Goal: Check status: Check status

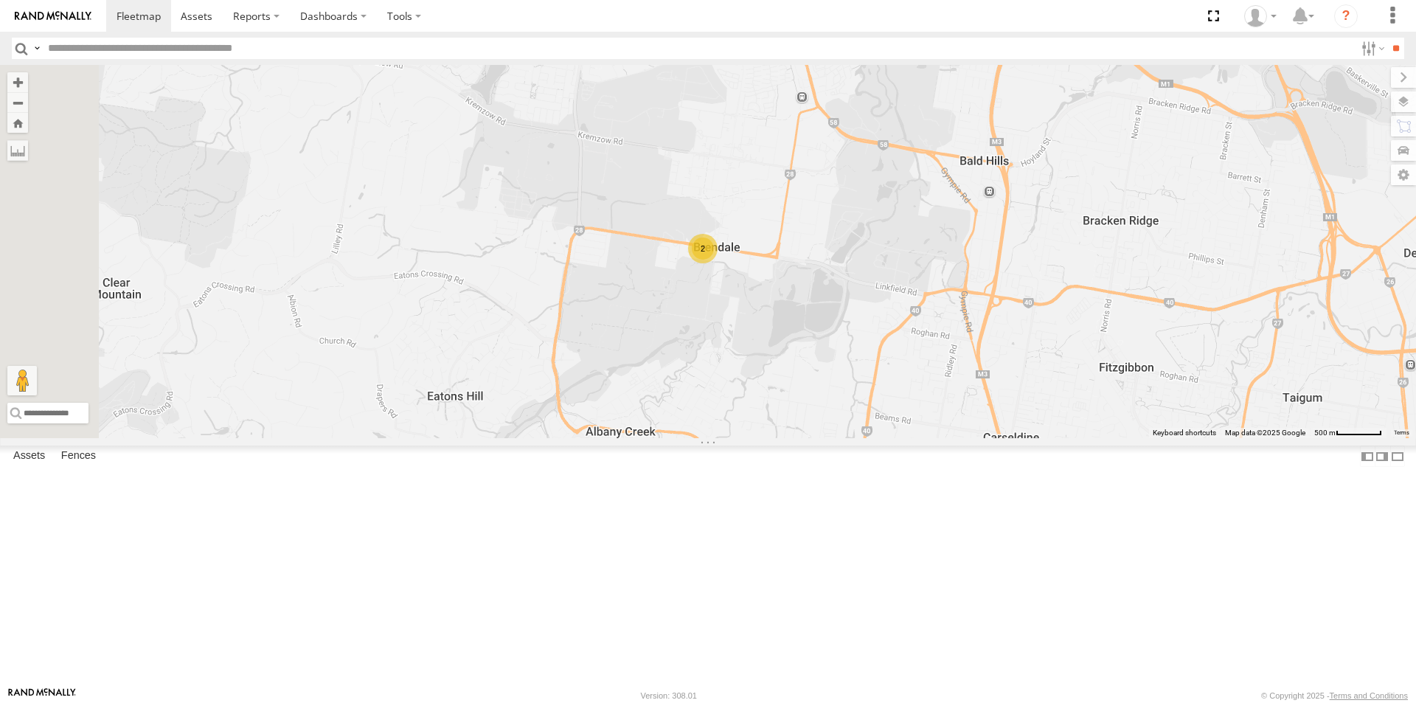
click at [0, 0] on div "LIL TURBO(SMALL TRUCK)" at bounding box center [0, 0] width 0 height 0
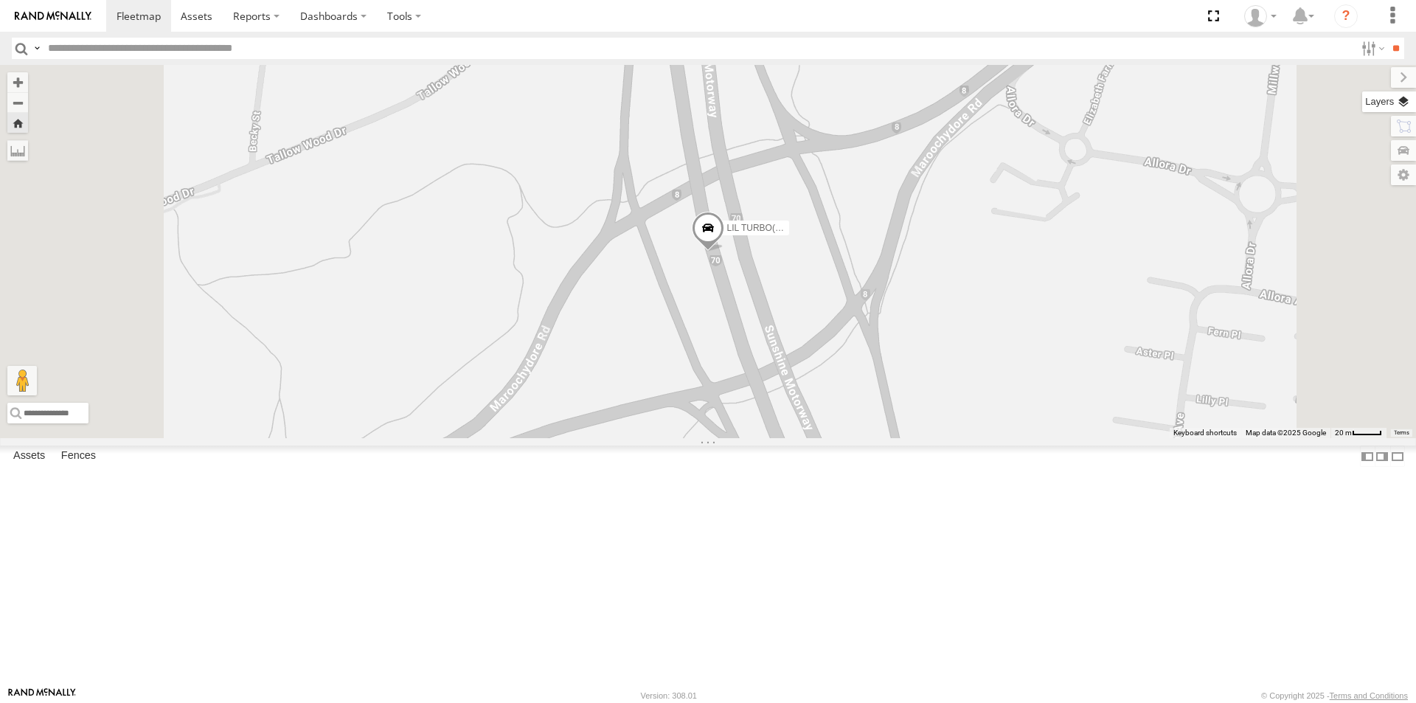
click at [1402, 100] on label at bounding box center [1389, 101] width 54 height 21
click at [0, 0] on span "Basemaps" at bounding box center [0, 0] width 0 height 0
click at [0, 0] on span "Satellite + Roadmap" at bounding box center [0, 0] width 0 height 0
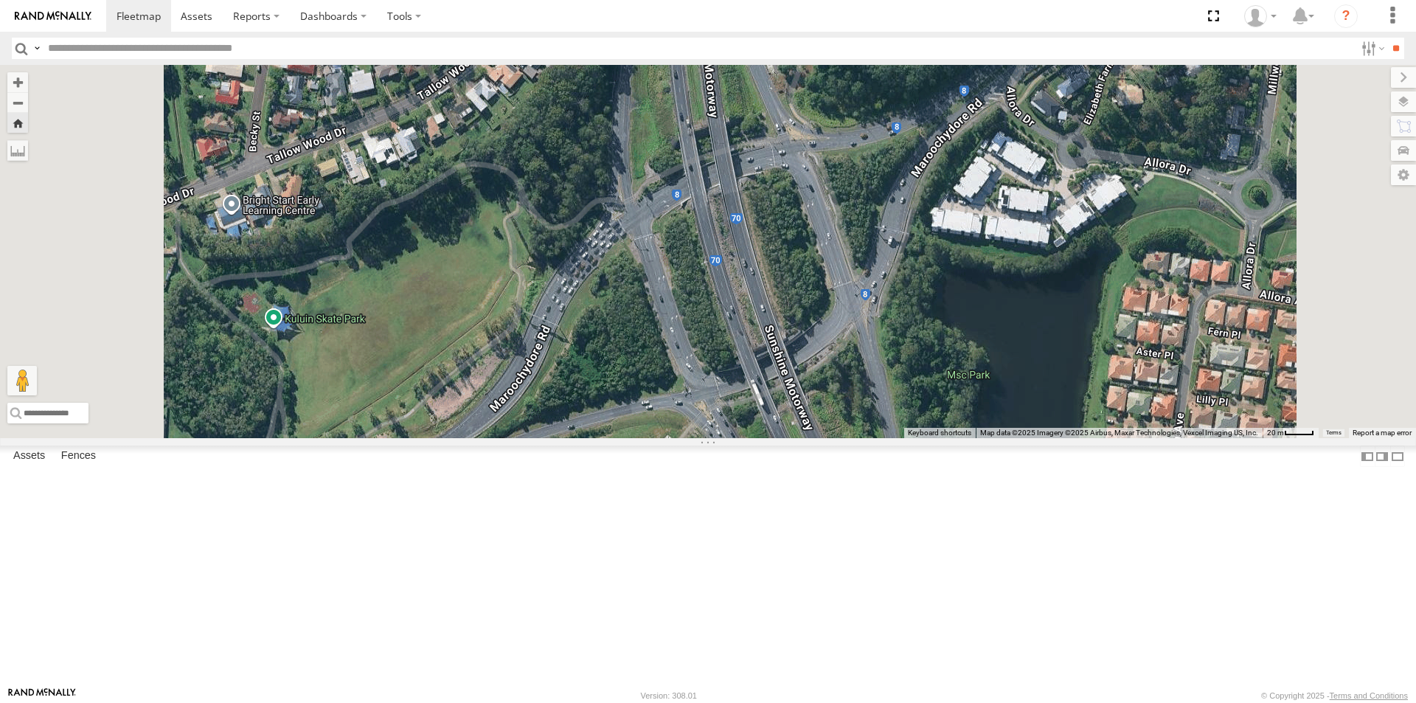
click at [846, 122] on div "LIL TURBO(SMALL TRUCK)" at bounding box center [708, 251] width 1416 height 373
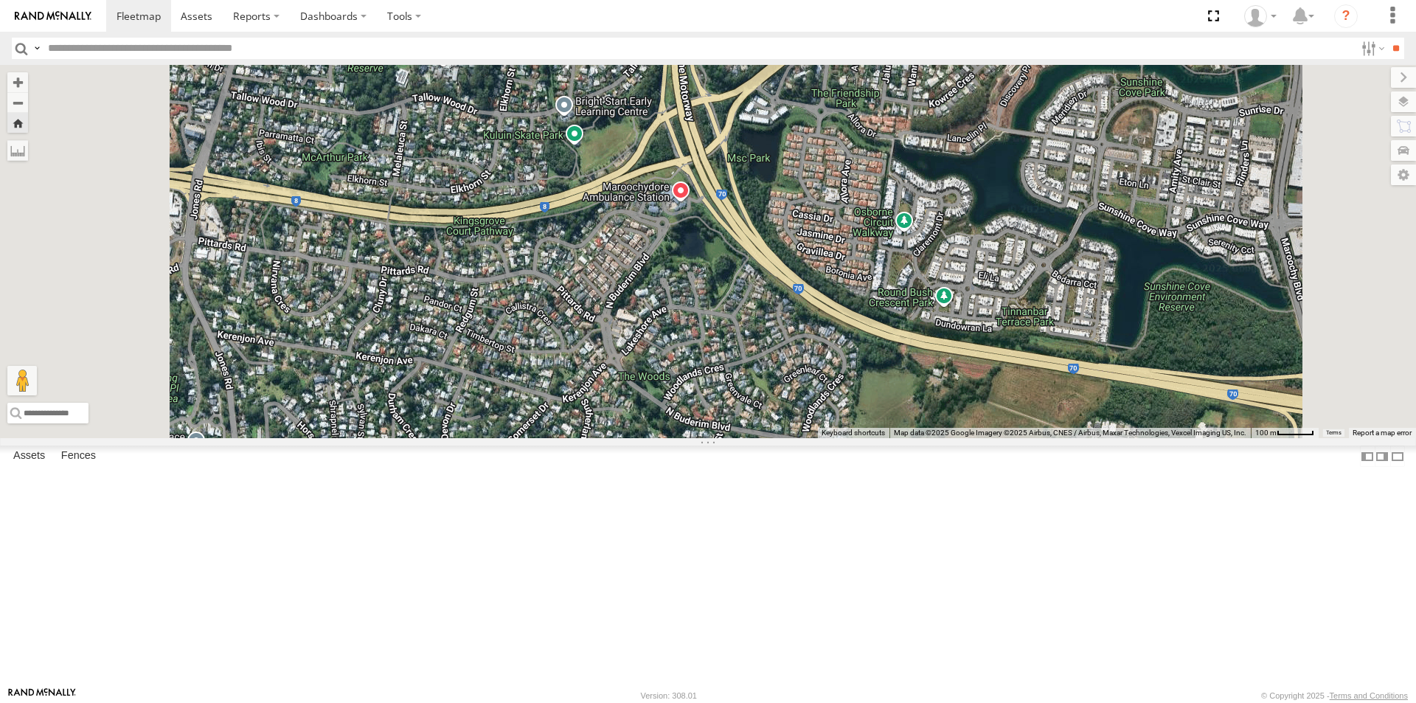
click at [689, 41] on span at bounding box center [673, 21] width 32 height 40
click at [599, 24] on label at bounding box center [585, 19] width 27 height 10
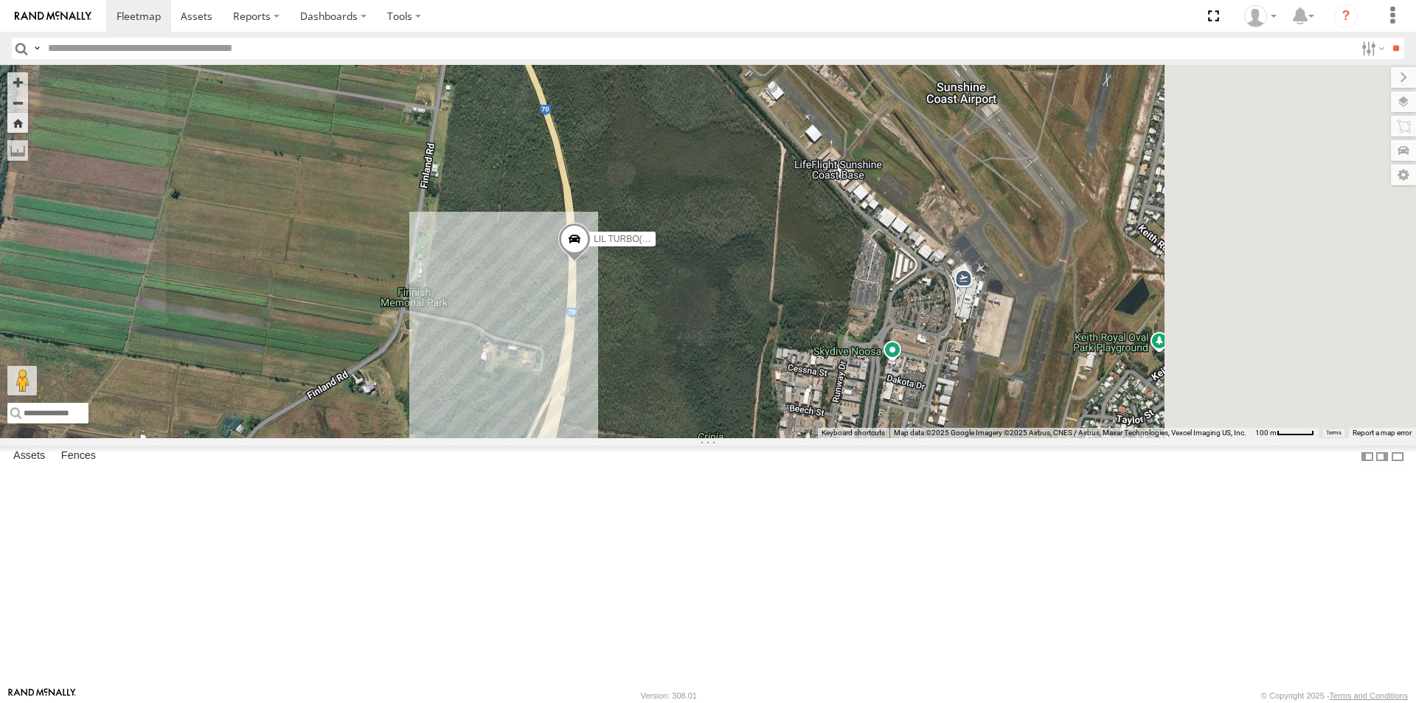
drag, startPoint x: 805, startPoint y: 350, endPoint x: 633, endPoint y: 330, distance: 172.9
click at [633, 330] on div "LIL TURBO(SMALL TRUCK)" at bounding box center [708, 251] width 1416 height 373
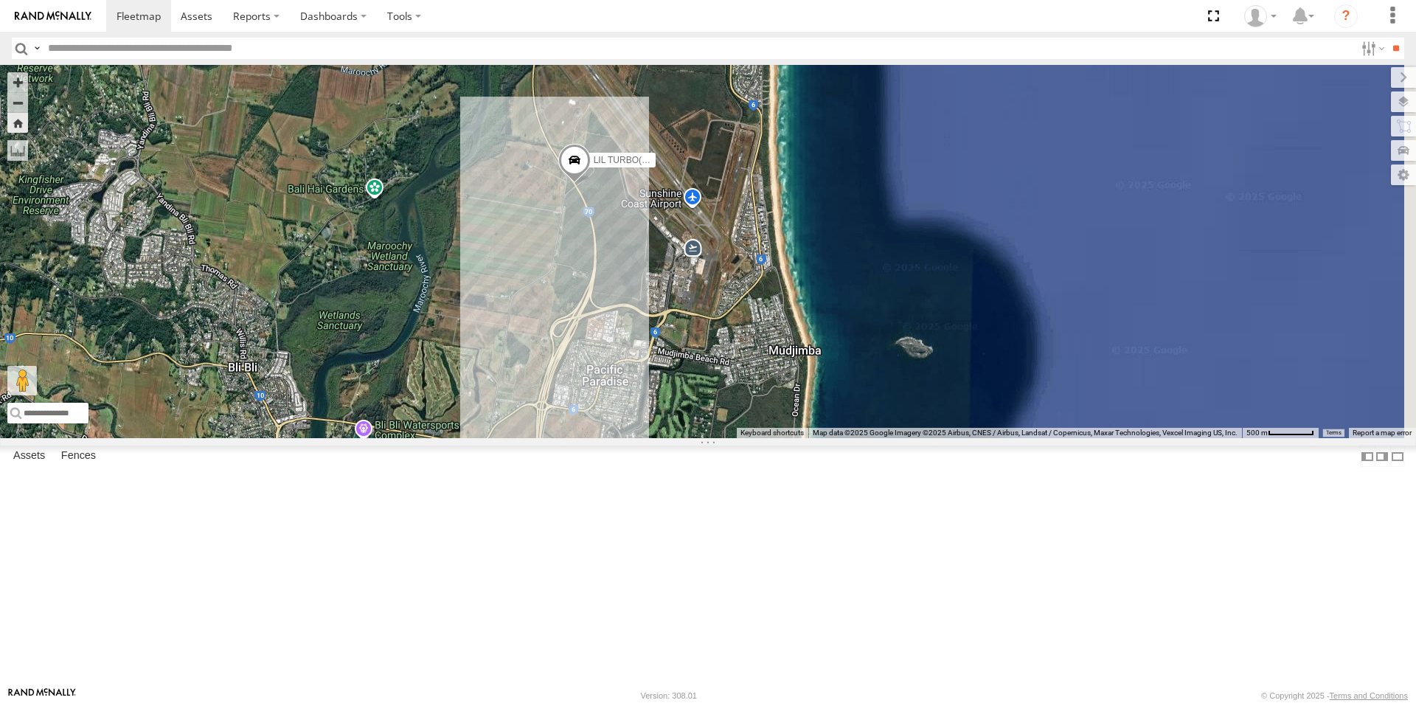
drag, startPoint x: 1049, startPoint y: 437, endPoint x: 924, endPoint y: 401, distance: 130.3
click at [924, 401] on div "LIL TURBO(SMALL TRUCK)" at bounding box center [708, 251] width 1416 height 373
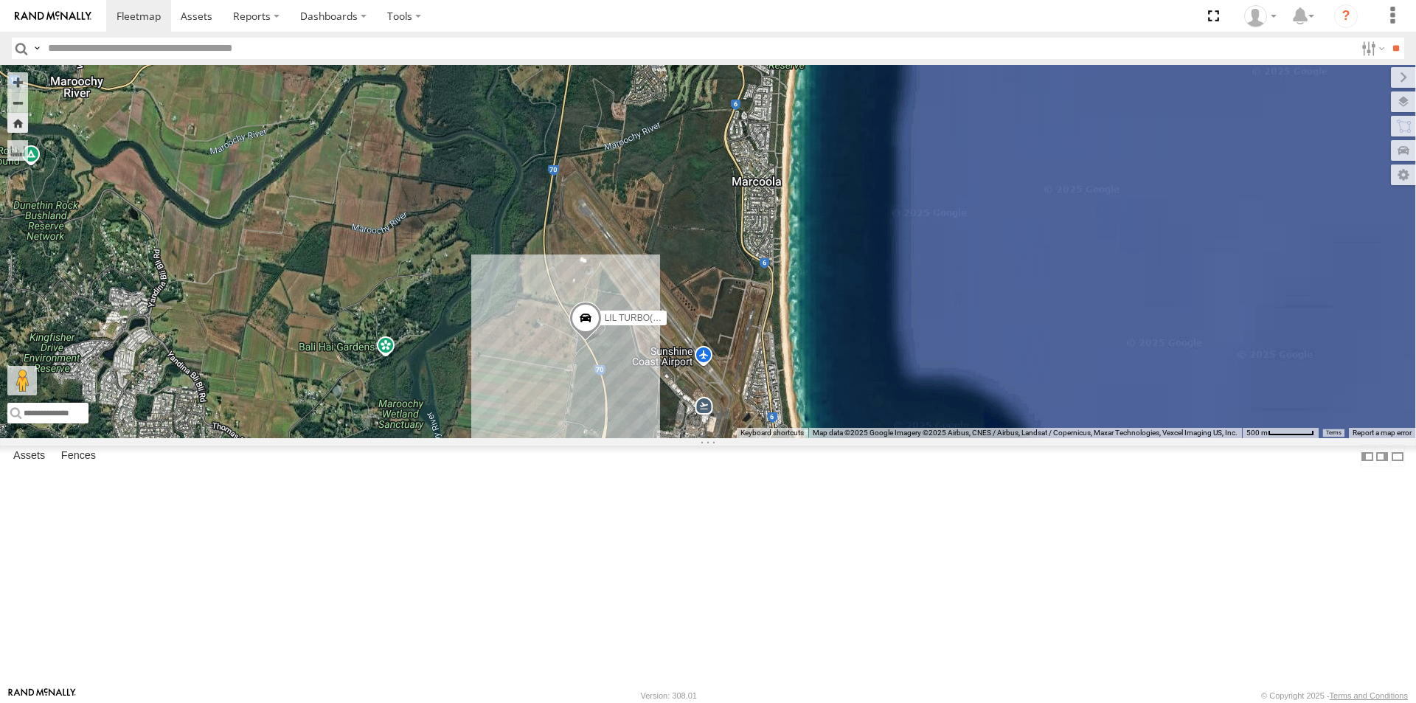
drag, startPoint x: 918, startPoint y: 231, endPoint x: 930, endPoint y: 466, distance: 235.5
click at [930, 438] on div "LIL TURBO(SMALL TRUCK)" at bounding box center [708, 251] width 1416 height 373
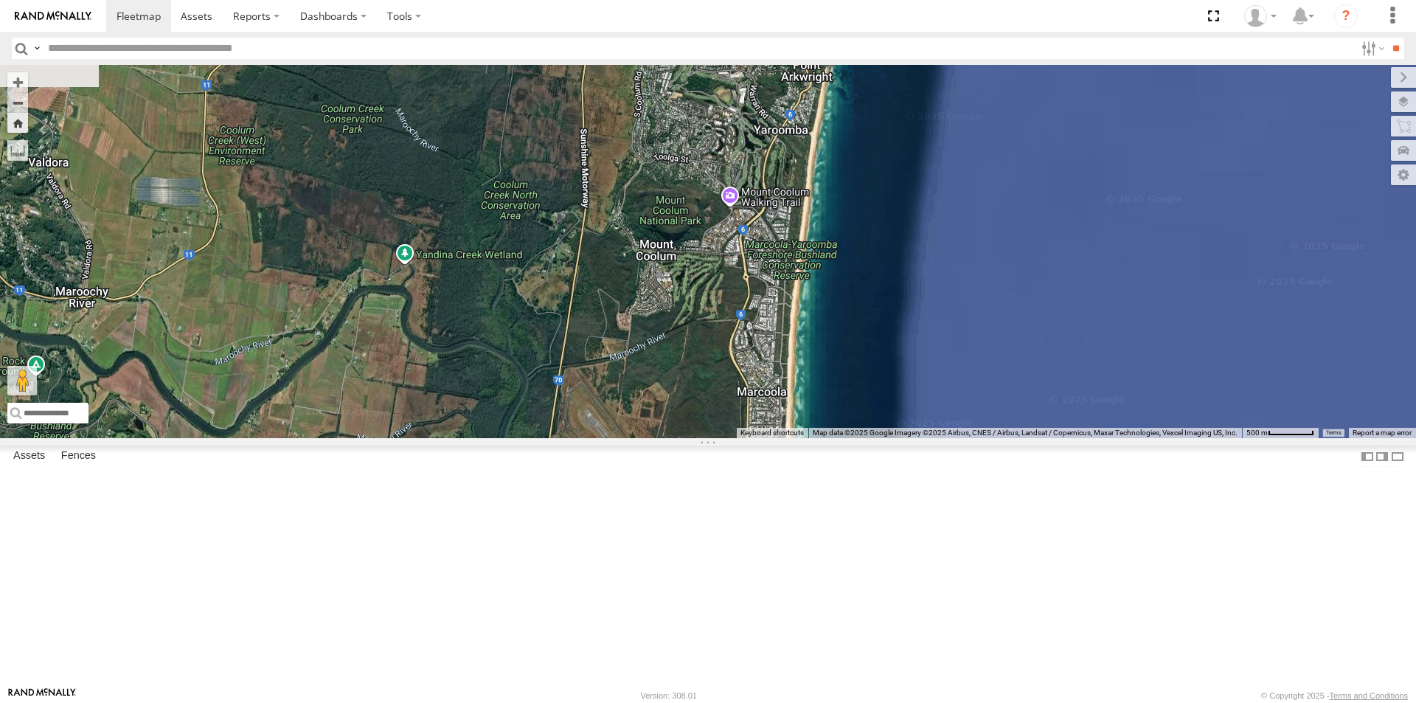
drag, startPoint x: 897, startPoint y: 313, endPoint x: 900, endPoint y: 445, distance: 132.8
click at [900, 438] on div "LIL TURBO(SMALL TRUCK)" at bounding box center [708, 251] width 1416 height 373
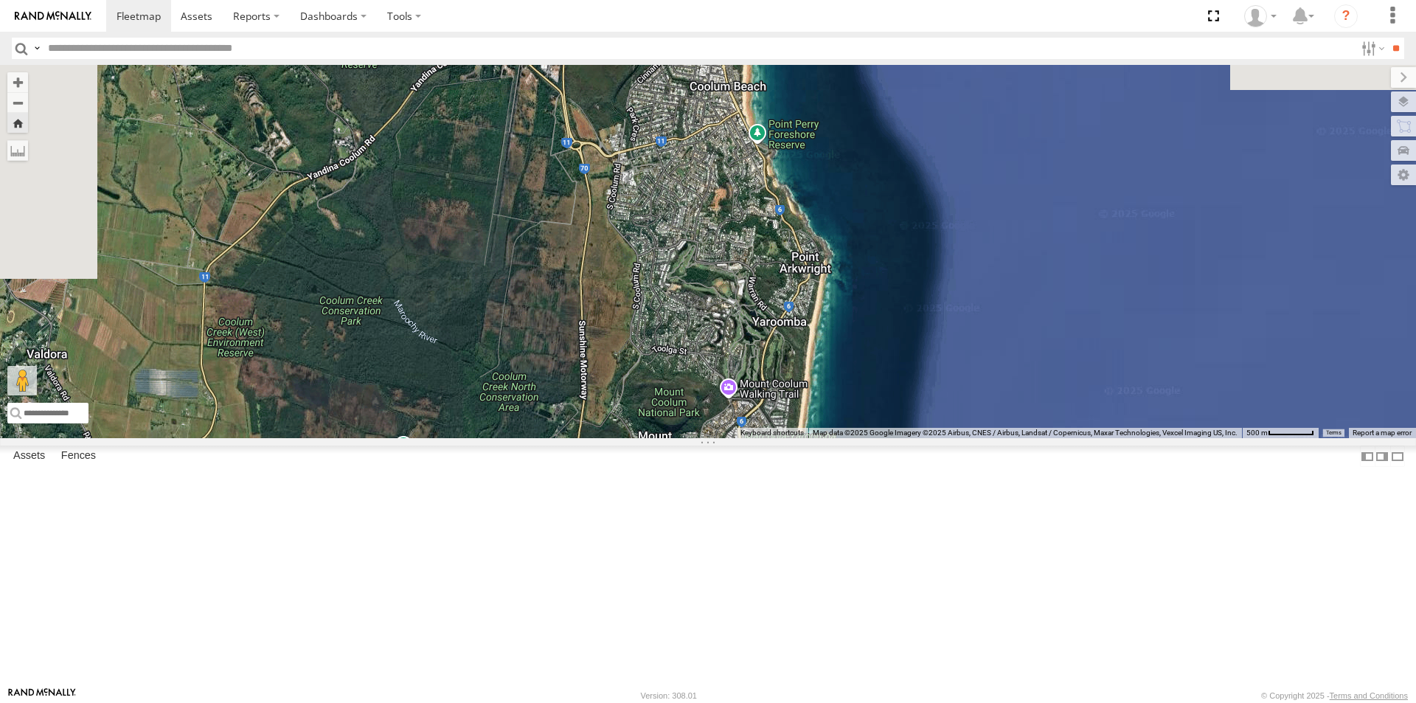
drag, startPoint x: 890, startPoint y: 273, endPoint x: 889, endPoint y: 416, distance: 143.1
click at [889, 416] on div "LIL TURBO(SMALL TRUCK)" at bounding box center [708, 251] width 1416 height 373
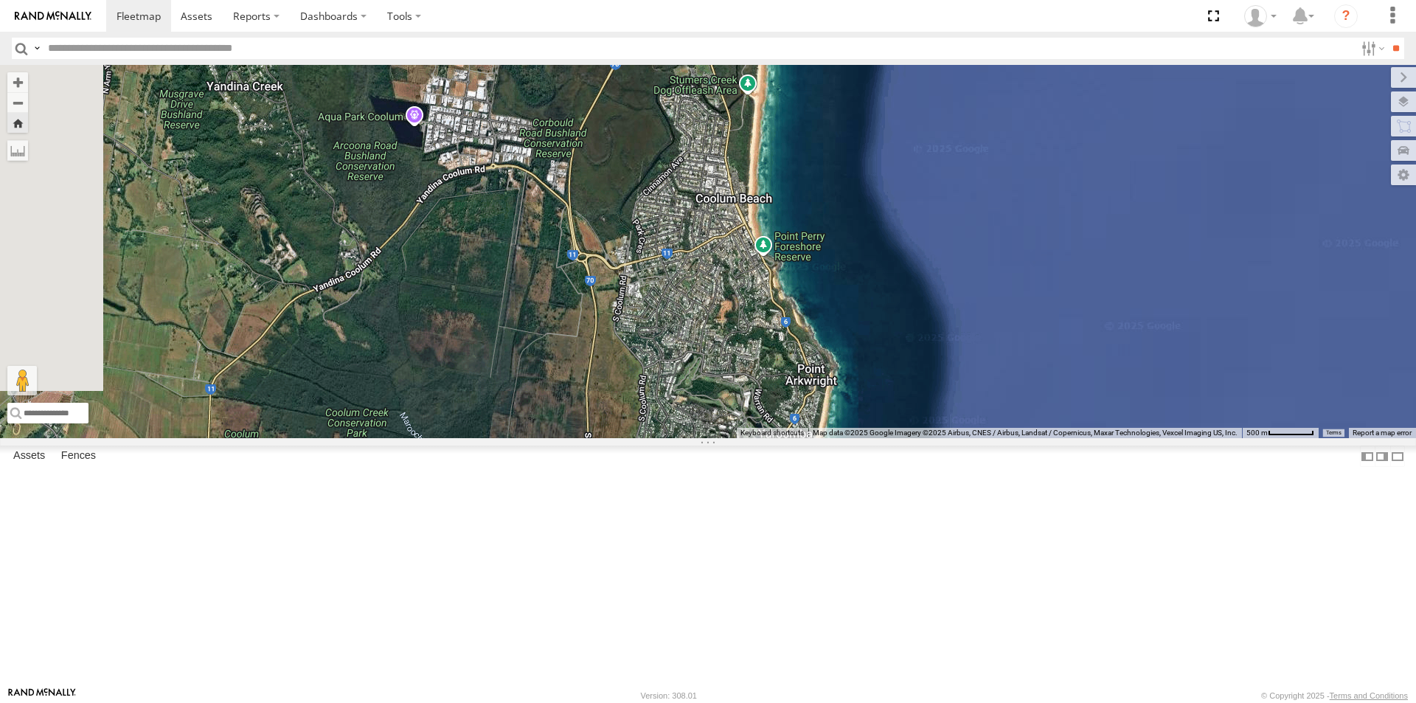
drag, startPoint x: 883, startPoint y: 313, endPoint x: 889, endPoint y: 410, distance: 97.5
click at [889, 410] on div "LIL TURBO(SMALL TRUCK)" at bounding box center [708, 251] width 1416 height 373
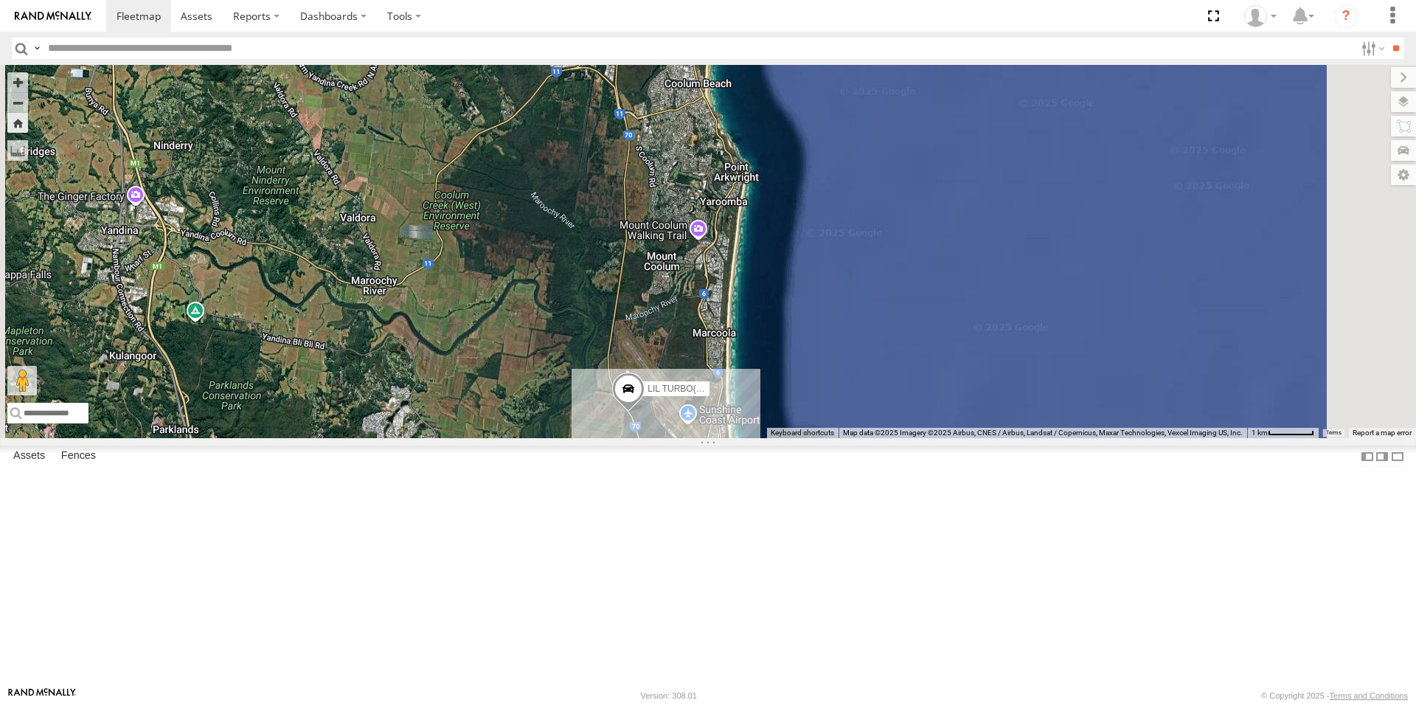
drag, startPoint x: 900, startPoint y: 446, endPoint x: 878, endPoint y: 237, distance: 209.9
click at [878, 240] on div "LIL TURBO(SMALL TRUCK)" at bounding box center [708, 251] width 1416 height 373
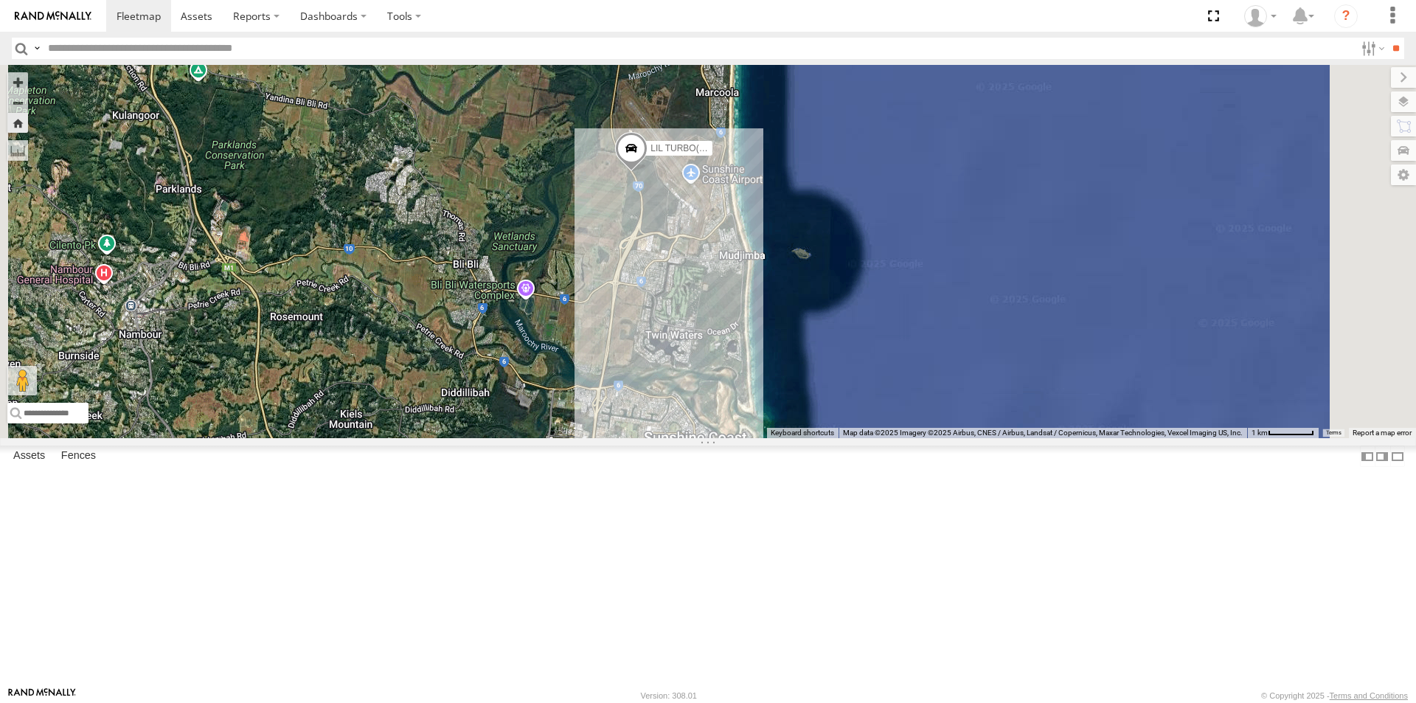
drag, startPoint x: 885, startPoint y: 496, endPoint x: 889, endPoint y: 302, distance: 194.0
click at [884, 309] on div "LIL TURBO(SMALL TRUCK)" at bounding box center [708, 251] width 1416 height 373
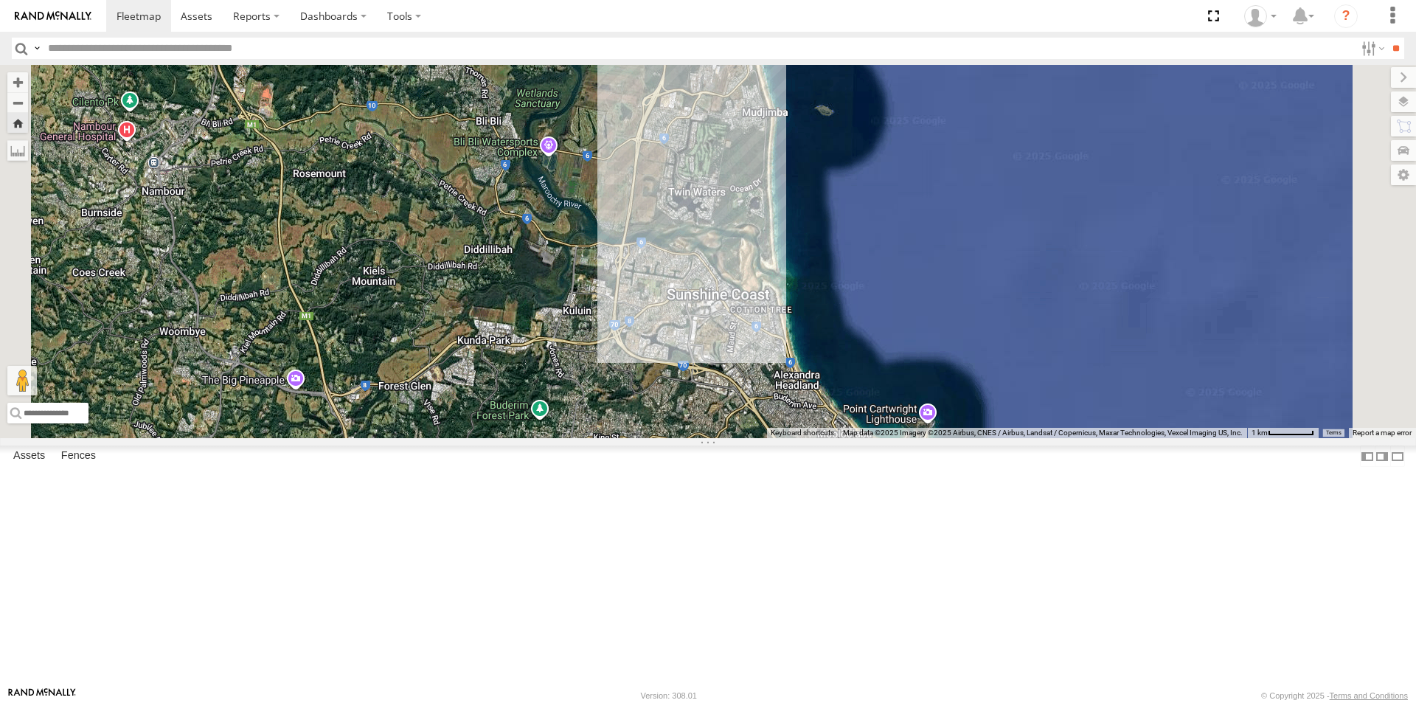
drag, startPoint x: 836, startPoint y: 390, endPoint x: 855, endPoint y: 314, distance: 78.3
click at [855, 317] on div "LIL TURBO(SMALL TRUCK)" at bounding box center [708, 251] width 1416 height 373
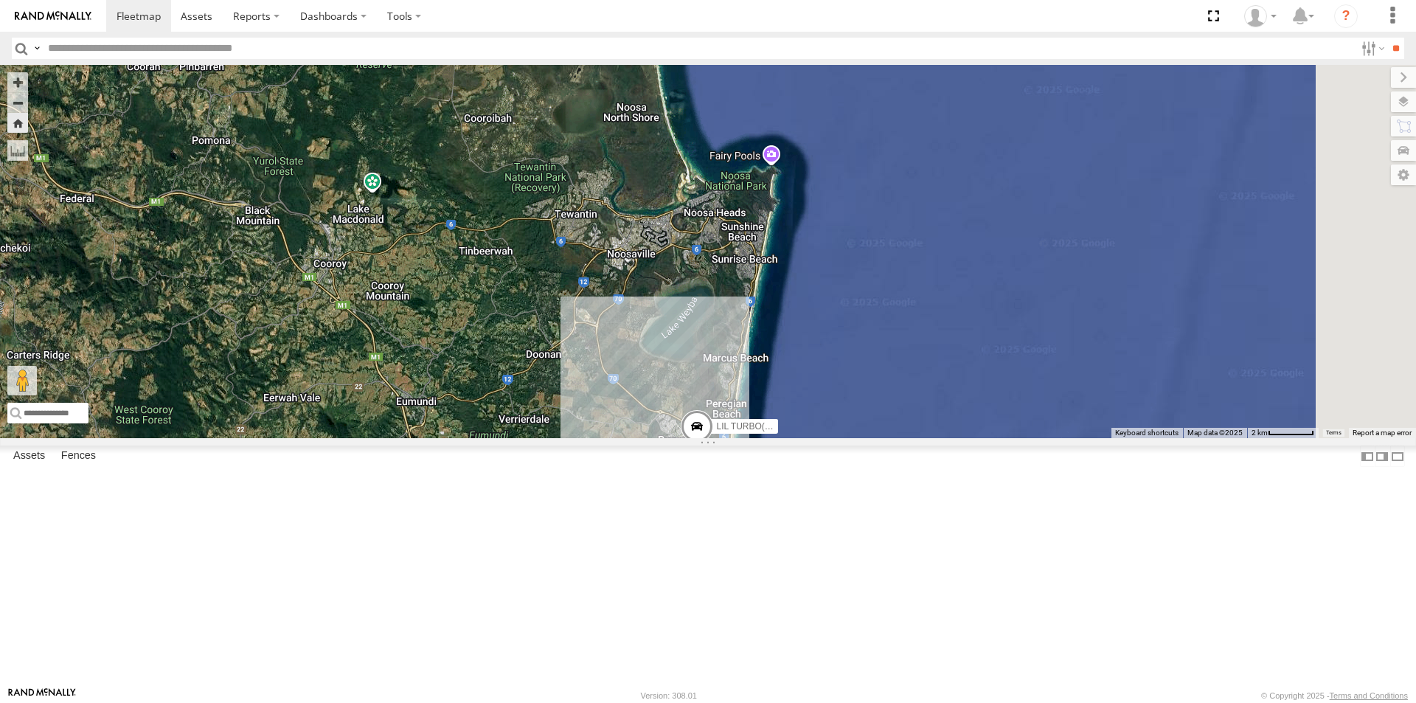
drag, startPoint x: 948, startPoint y: 161, endPoint x: 878, endPoint y: 422, distance: 270.1
click at [863, 431] on div "LIL TURBO(SMALL TRUCK)" at bounding box center [708, 251] width 1416 height 373
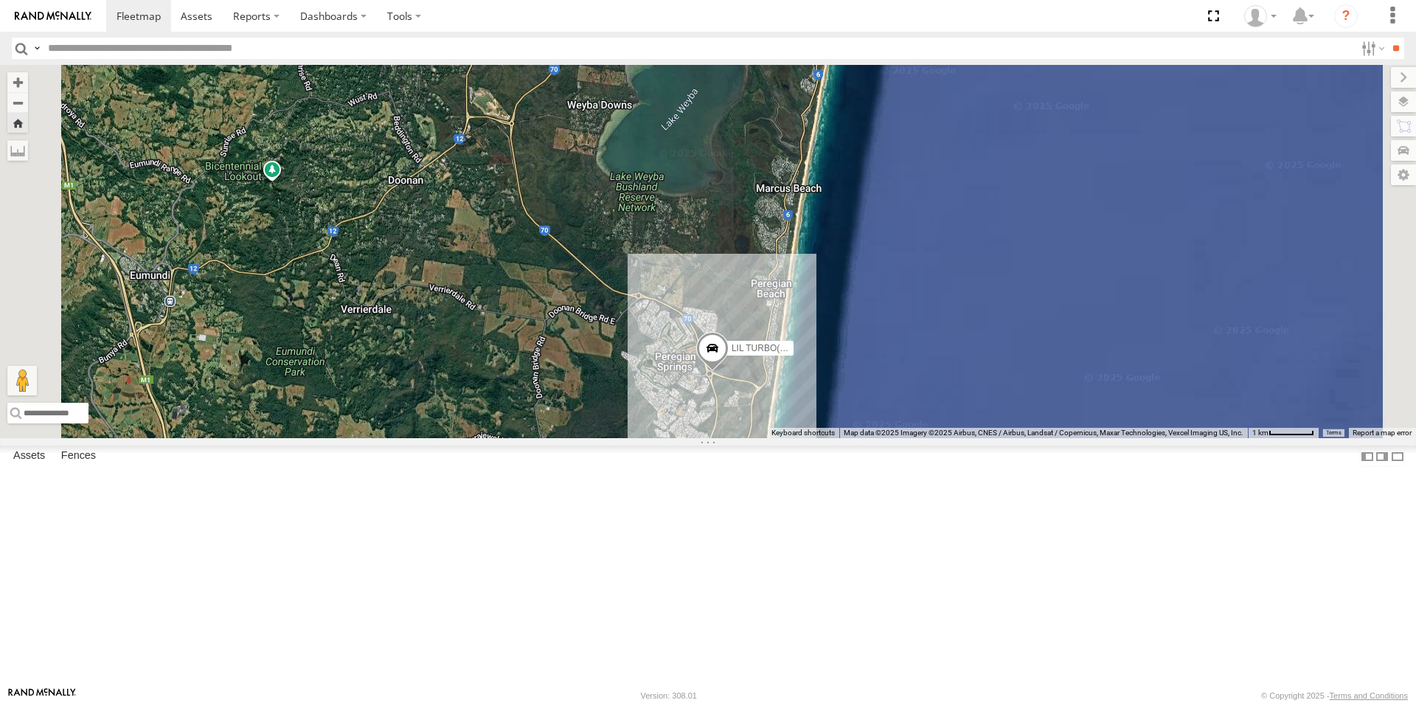
drag, startPoint x: 906, startPoint y: 425, endPoint x: 981, endPoint y: 170, distance: 266.5
click at [981, 170] on div "LIL TURBO(SMALL TRUCK)" at bounding box center [708, 251] width 1416 height 373
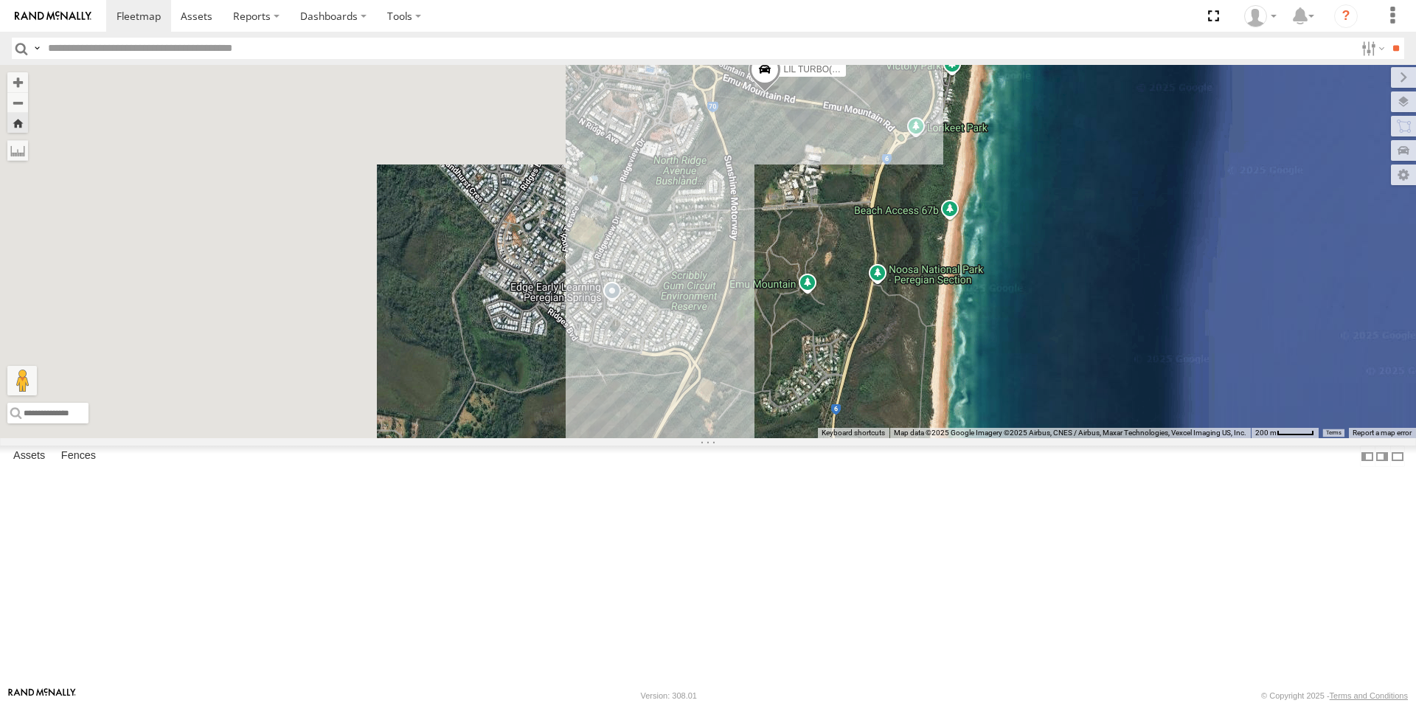
drag, startPoint x: 618, startPoint y: 303, endPoint x: 1047, endPoint y: 328, distance: 429.9
click at [1047, 328] on div "LIL TURBO(SMALL TRUCK)" at bounding box center [708, 251] width 1416 height 373
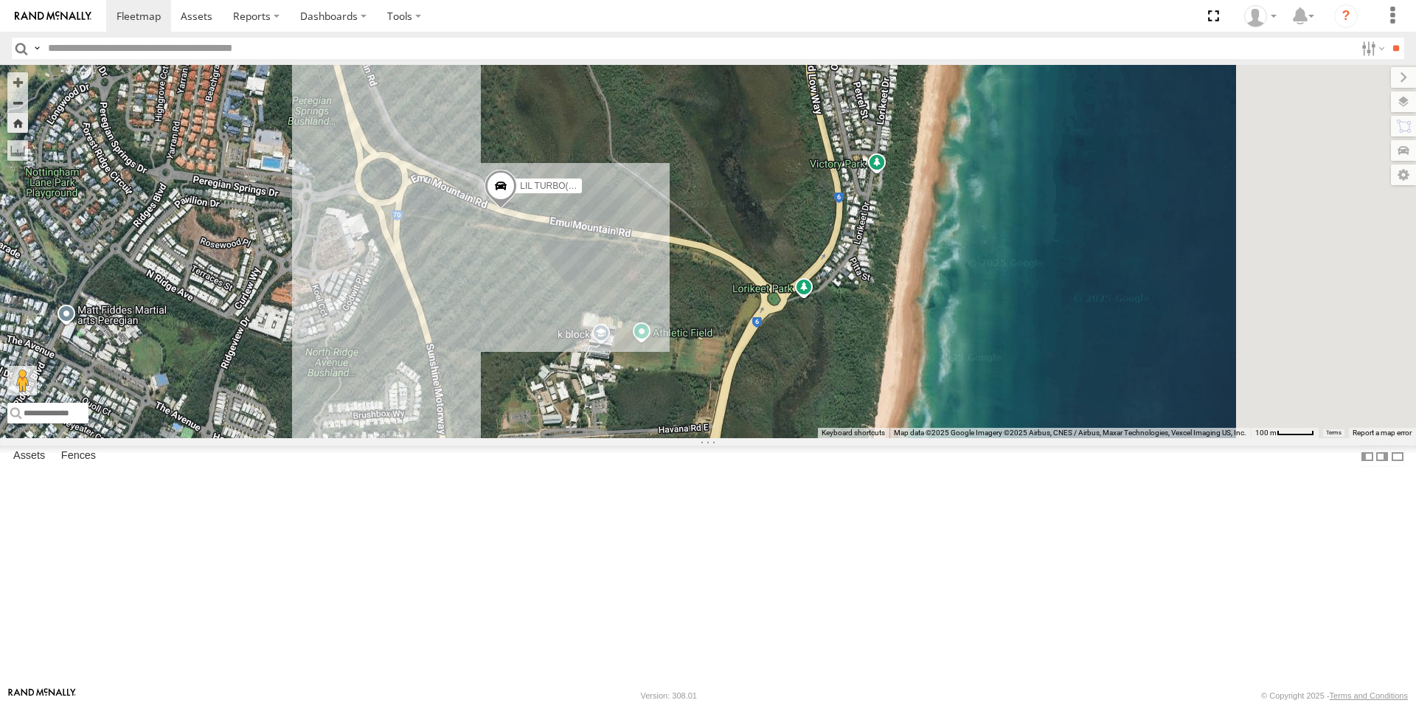
drag, startPoint x: 960, startPoint y: 301, endPoint x: 828, endPoint y: 479, distance: 222.0
click at [828, 438] on div "LIL TURBO(SMALL TRUCK)" at bounding box center [708, 251] width 1416 height 373
